Goal: Transaction & Acquisition: Obtain resource

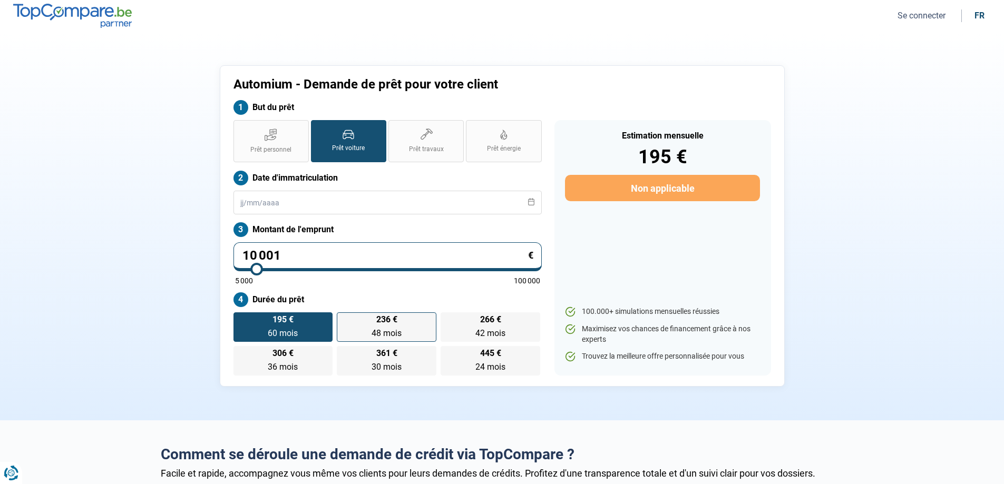
click at [379, 326] on label "236 € 48 mois 48 mois" at bounding box center [387, 328] width 100 height 30
click at [389, 325] on label "236 € 48 mois 48 mois" at bounding box center [387, 328] width 100 height 30
click at [344, 319] on input "236 € 48 mois 48 mois" at bounding box center [340, 316] width 7 height 7
radio input "true"
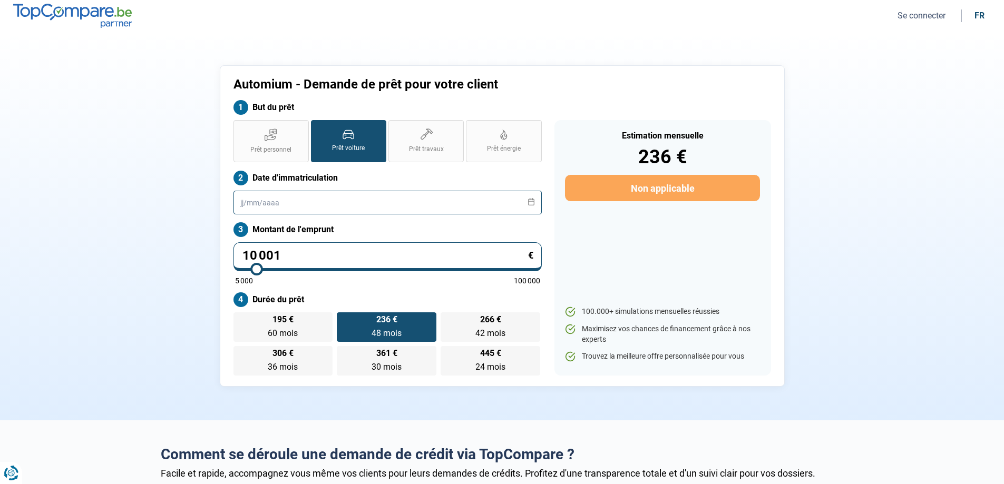
click at [278, 199] on input "text" at bounding box center [388, 203] width 308 height 24
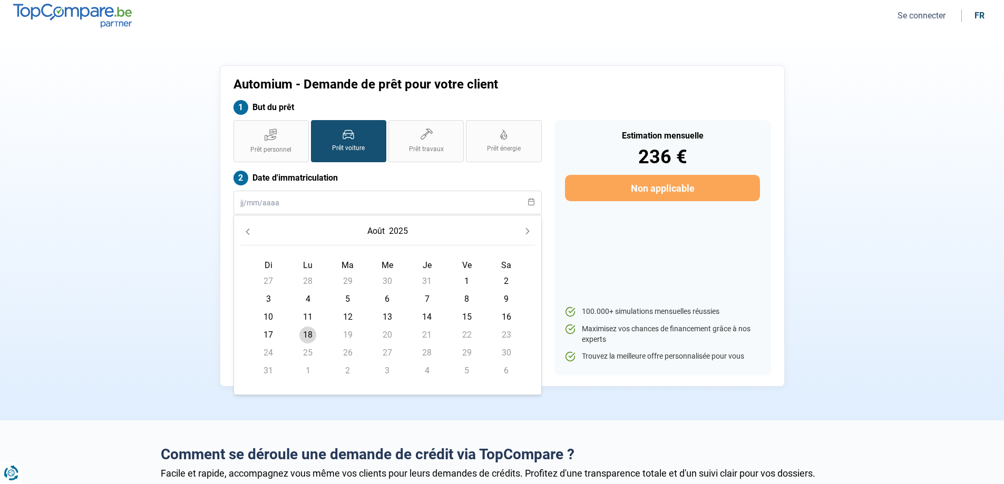
click at [243, 232] on button "Previous Month" at bounding box center [247, 231] width 15 height 15
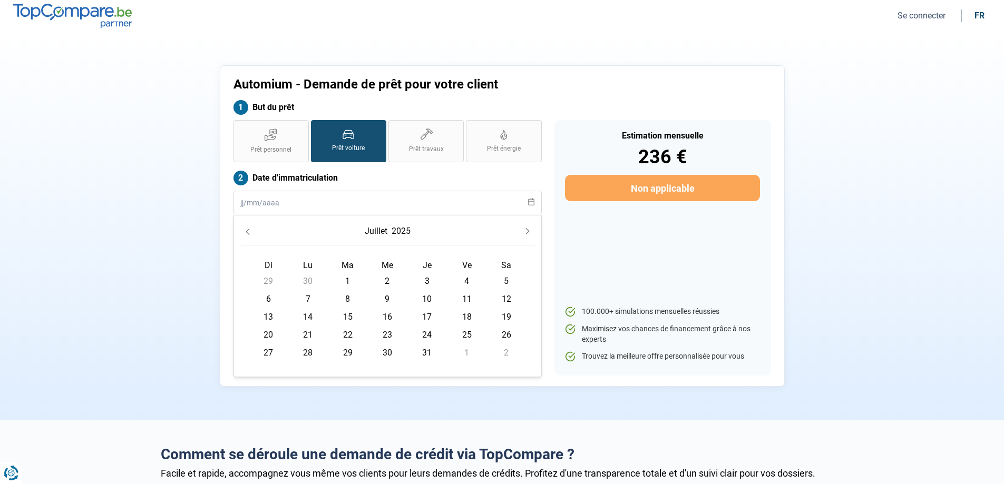
click at [244, 232] on icon "Previous Month" at bounding box center [247, 231] width 7 height 7
click at [246, 234] on icon "Previous Month" at bounding box center [247, 231] width 7 height 7
click at [386, 319] on span "12" at bounding box center [387, 317] width 17 height 17
type input "[DATE]"
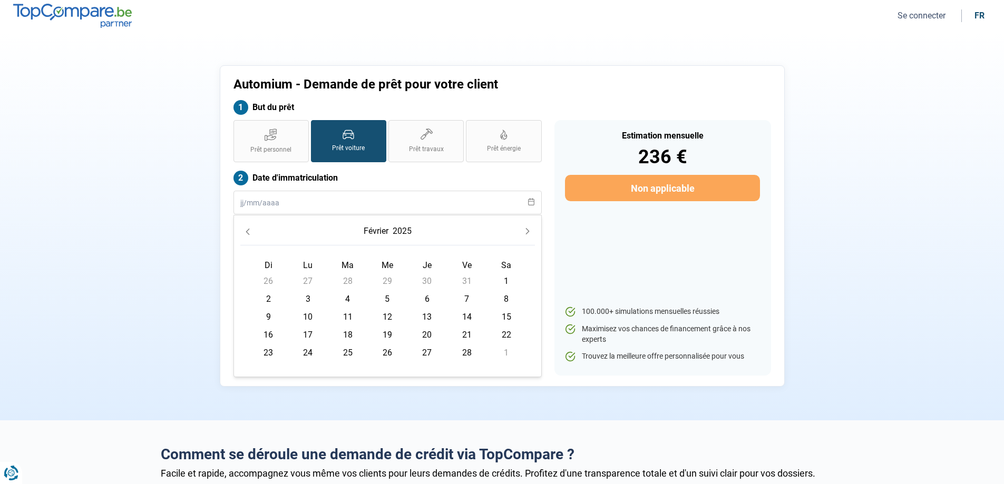
radio input "true"
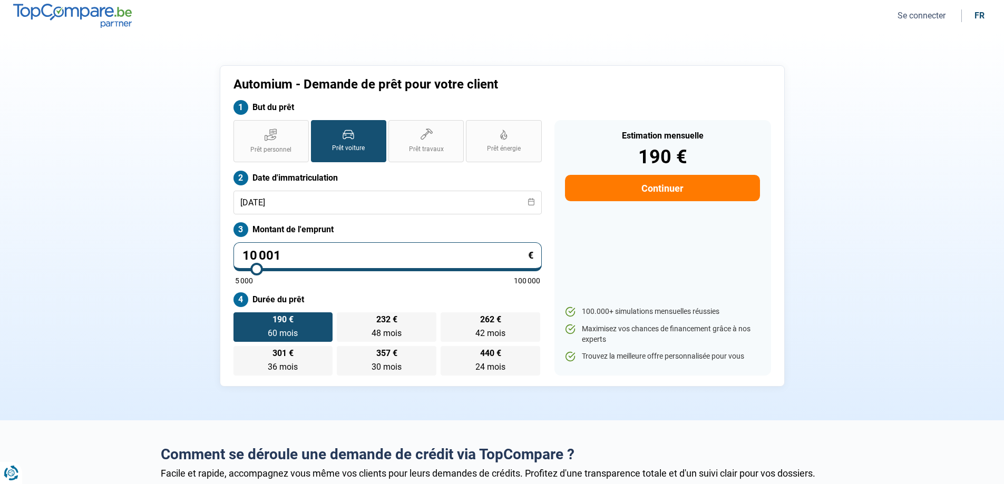
drag, startPoint x: 651, startPoint y: 178, endPoint x: 651, endPoint y: 187, distance: 9.0
click at [652, 179] on button "Continuer" at bounding box center [662, 188] width 195 height 26
select select "32"
